Goal: Task Accomplishment & Management: Manage account settings

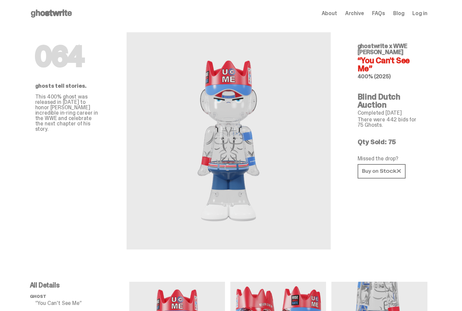
click at [425, 16] on span "Log in" at bounding box center [419, 13] width 15 height 5
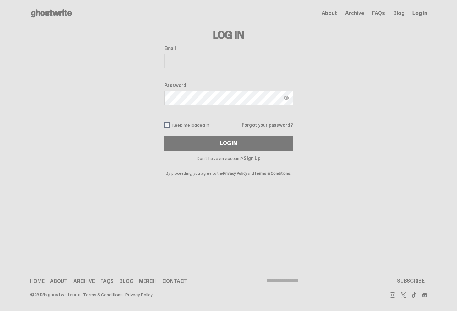
click at [216, 142] on button "Log In" at bounding box center [228, 143] width 129 height 15
type input "**********"
click at [231, 143] on button "Log In" at bounding box center [228, 143] width 129 height 15
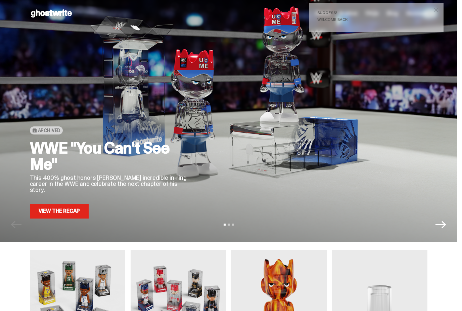
click at [53, 213] on link "View the Recap" at bounding box center [59, 210] width 59 height 15
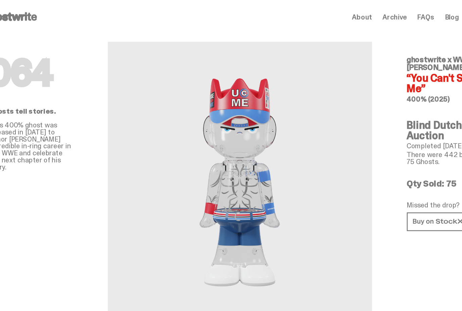
click at [315, 11] on span "About" at bounding box center [322, 13] width 15 height 5
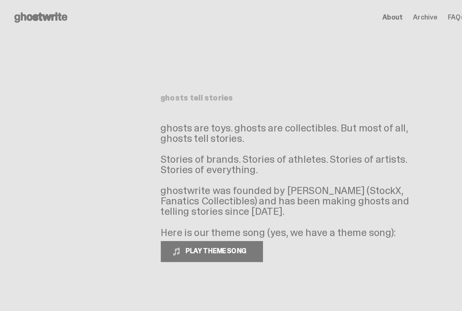
click at [335, 9] on div "Open main menu Home About Archive FAQs Blog Account About Archive FAQs Blog" at bounding box center [229, 13] width 398 height 11
click at [339, 11] on span "Archive" at bounding box center [348, 13] width 19 height 5
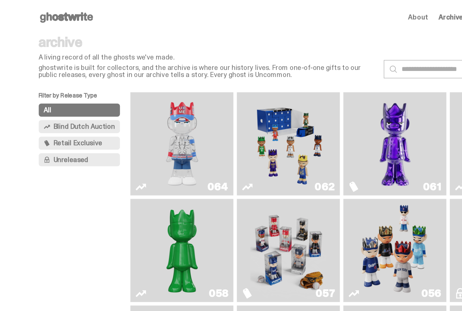
click at [113, 112] on img "You Can't See Me" at bounding box center [140, 111] width 59 height 74
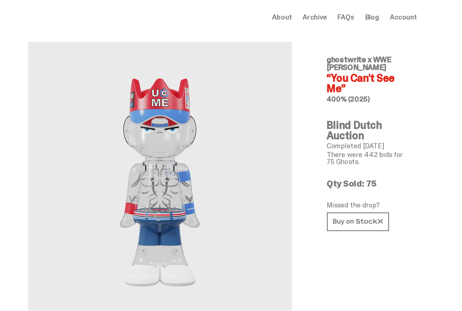
click at [387, 12] on link "Blog" at bounding box center [392, 13] width 11 height 5
click at [406, 11] on span "Account" at bounding box center [416, 13] width 21 height 5
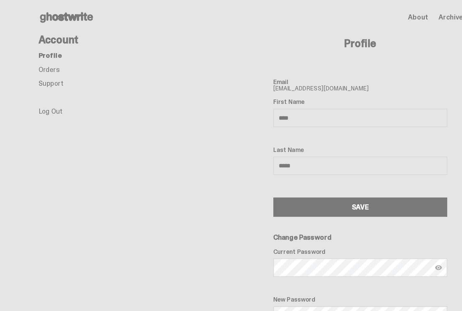
click at [40, 53] on link "Orders" at bounding box center [38, 53] width 16 height 7
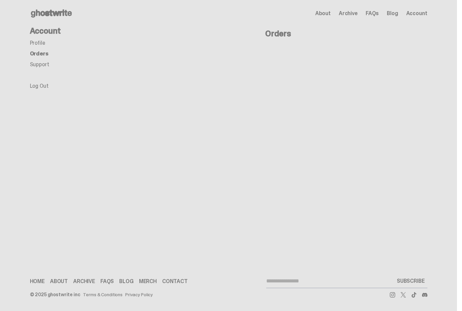
click at [41, 66] on link "Support" at bounding box center [39, 64] width 19 height 7
click at [37, 52] on link "Orders" at bounding box center [38, 53] width 16 height 7
click at [37, 64] on link "Support" at bounding box center [39, 64] width 19 height 7
click at [297, 56] on link "[EMAIL_ADDRESS][DOMAIN_NAME]" at bounding box center [274, 57] width 97 height 8
click at [48, 12] on use at bounding box center [51, 13] width 41 height 8
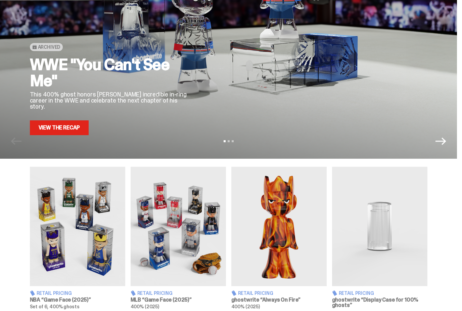
scroll to position [74, 0]
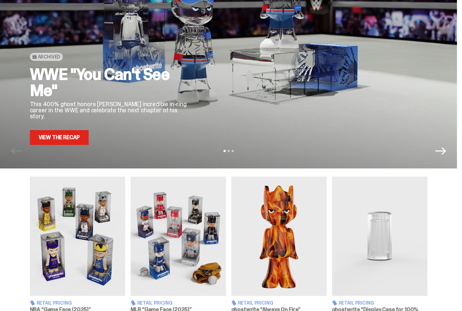
click at [51, 136] on link "View the Recap" at bounding box center [59, 137] width 59 height 15
